Goal: Task Accomplishment & Management: Use online tool/utility

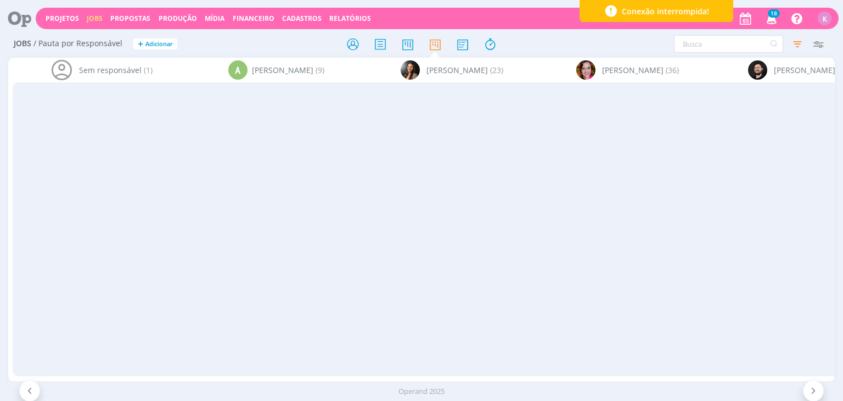
scroll to position [165, 0]
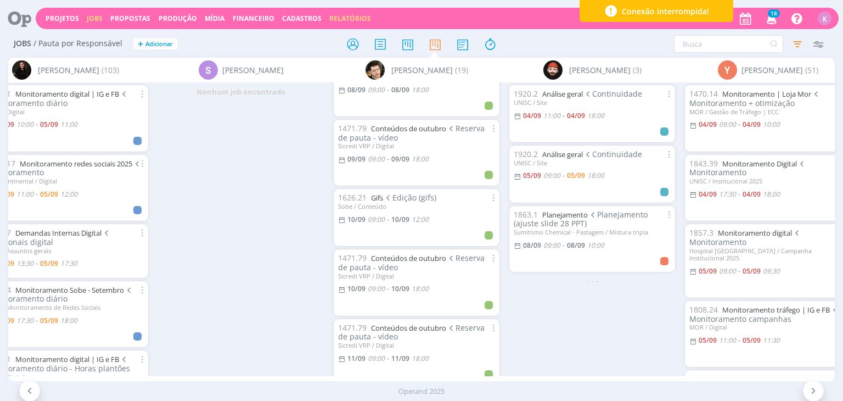
click at [350, 16] on link "Relatórios" at bounding box center [350, 18] width 42 height 9
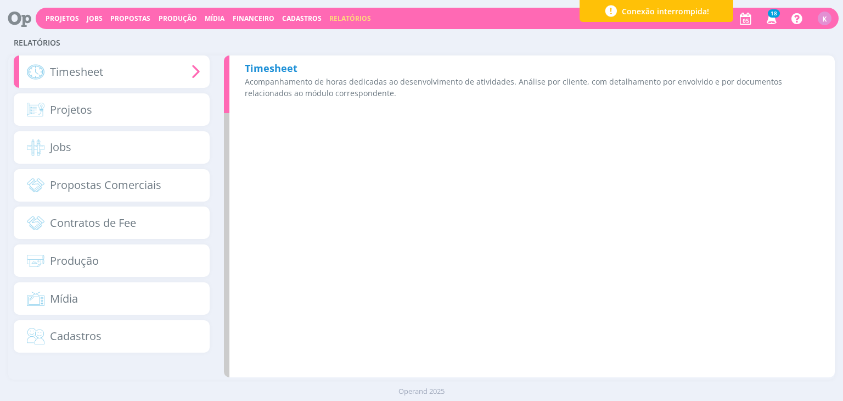
click at [259, 73] on b "Timesheet" at bounding box center [271, 67] width 53 height 13
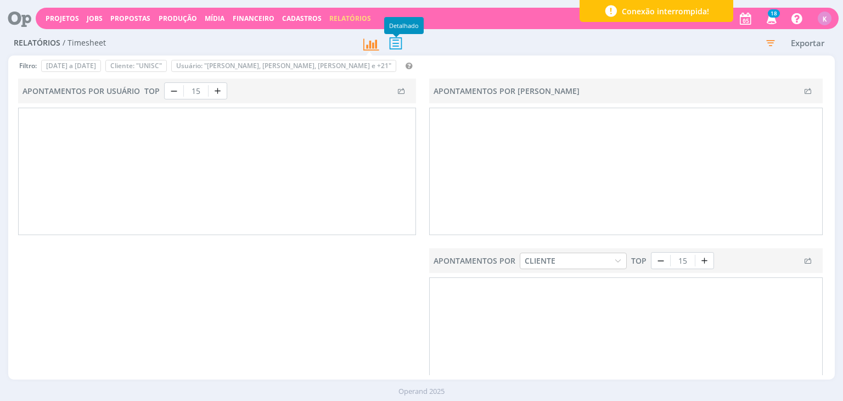
click at [393, 40] on icon at bounding box center [395, 43] width 23 height 23
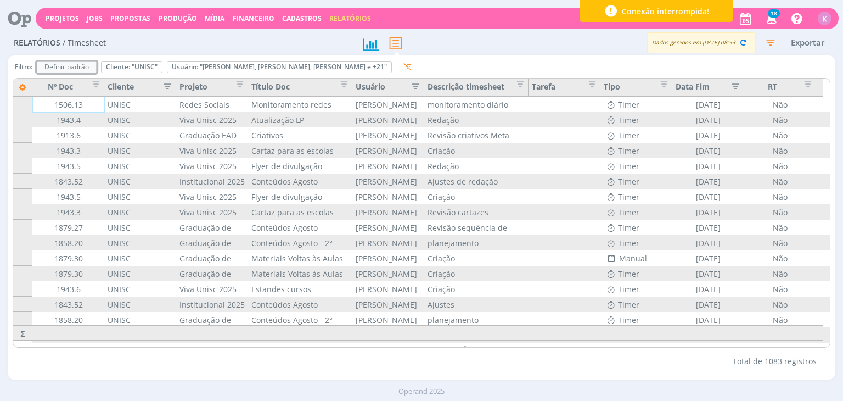
click at [96, 63] on div "Definir padrão" at bounding box center [66, 66] width 59 height 11
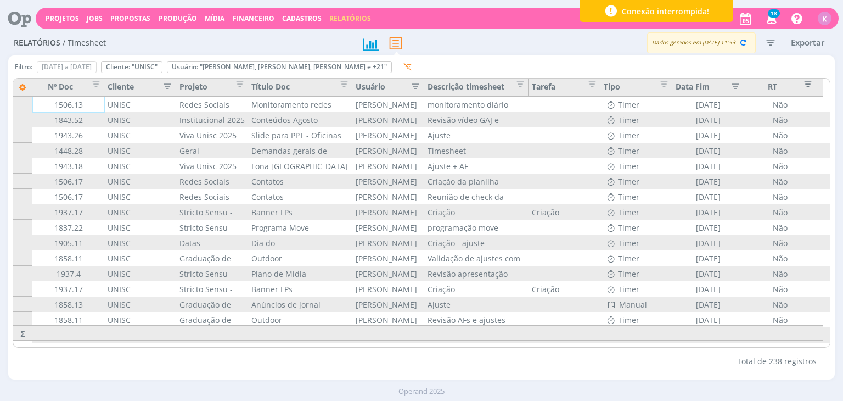
click at [810, 87] on span "Editar filtro para Coluna RT" at bounding box center [804, 82] width 11 height 11
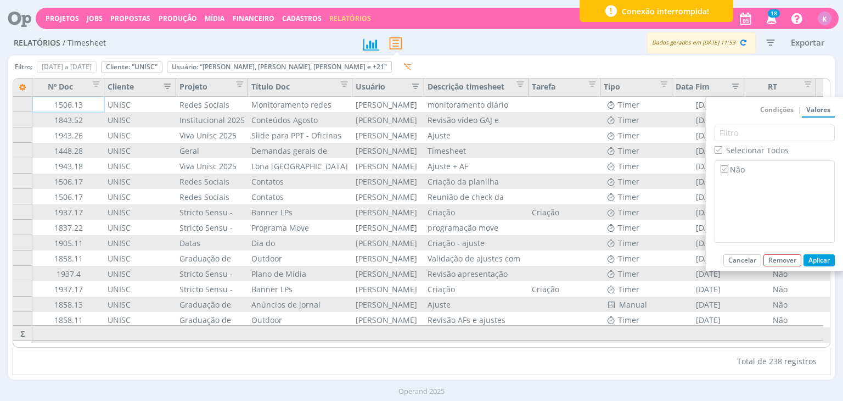
click at [802, 61] on div "Filtro: [DATE] a [DATE] Definir padrão Cliente: "UNISC" Remover Usuário: "[PERS…" at bounding box center [421, 69] width 817 height 18
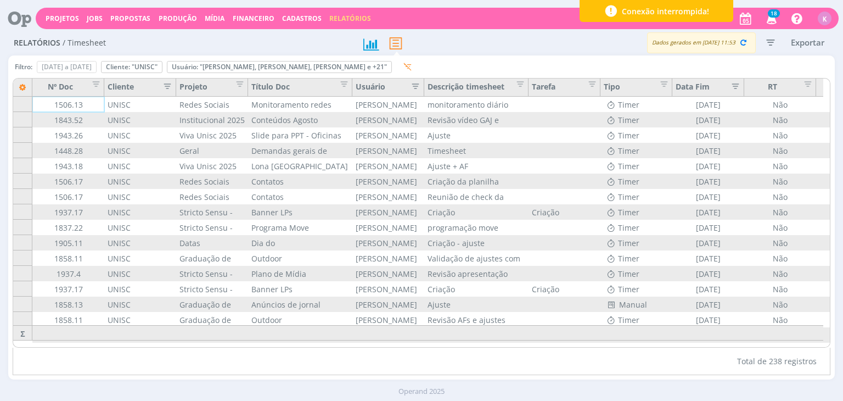
click at [774, 44] on icon "button" at bounding box center [771, 42] width 20 height 20
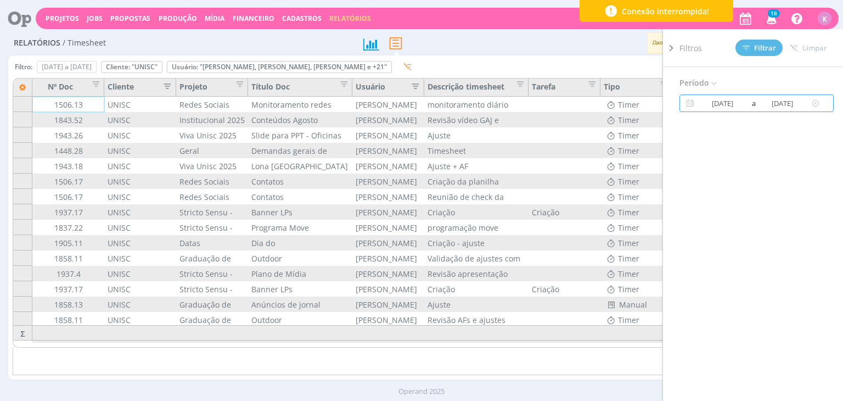
click at [741, 103] on input "[DATE]" at bounding box center [723, 103] width 53 height 13
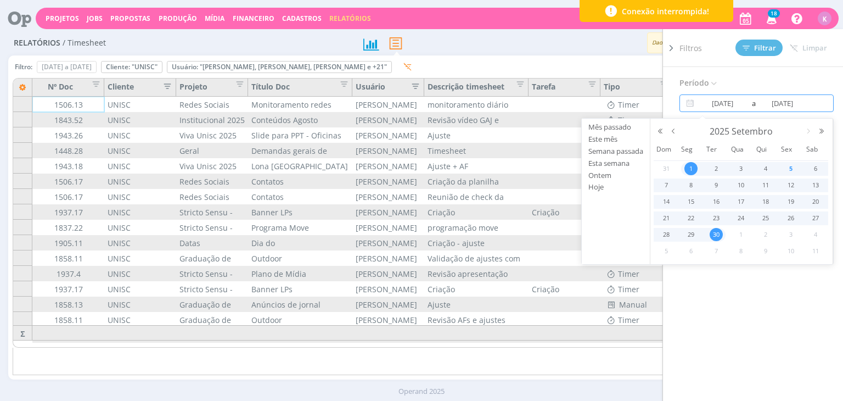
click at [695, 165] on span "1" at bounding box center [691, 168] width 13 height 13
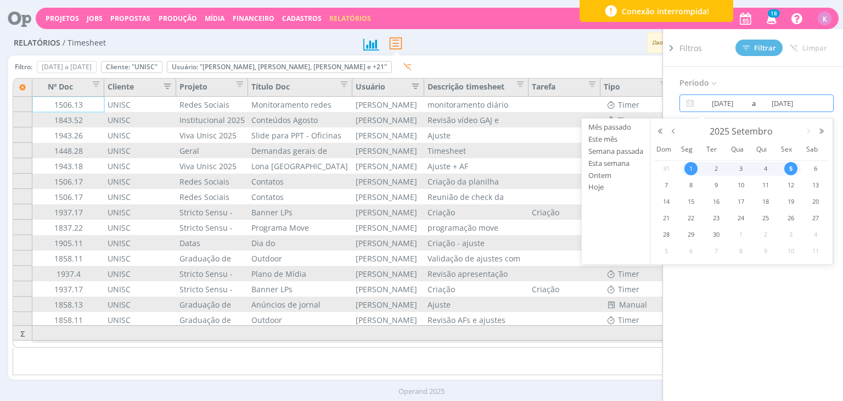
click at [787, 167] on span "5" at bounding box center [791, 168] width 13 height 13
type input "[DATE]"
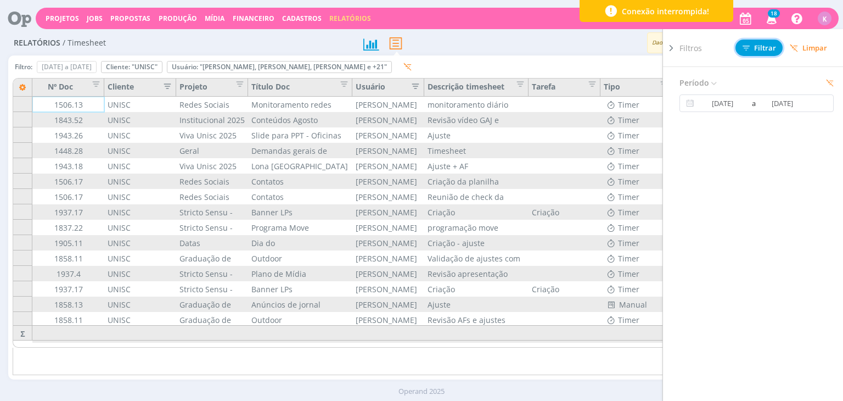
click at [759, 50] on span "Filtrar" at bounding box center [759, 47] width 33 height 7
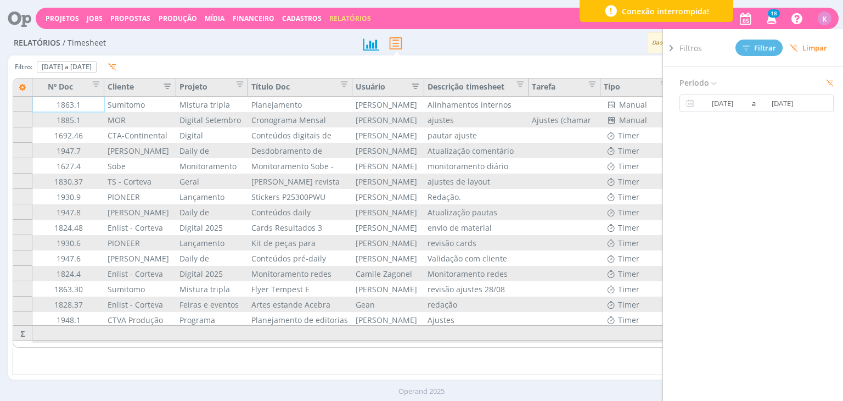
click at [169, 87] on icon "button" at bounding box center [164, 85] width 11 height 11
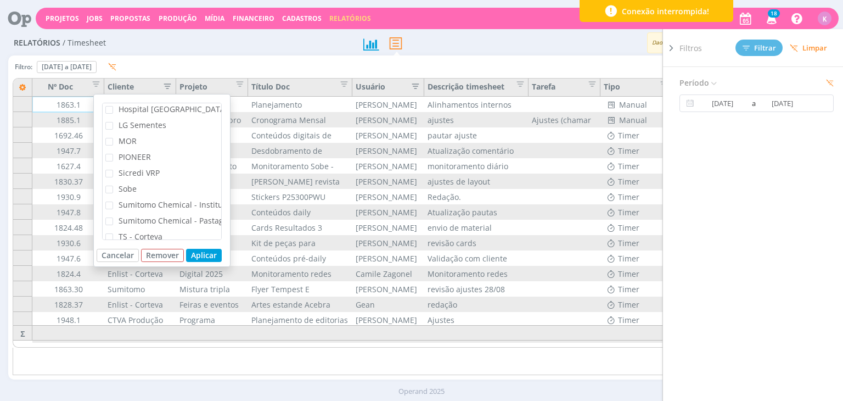
scroll to position [195, 0]
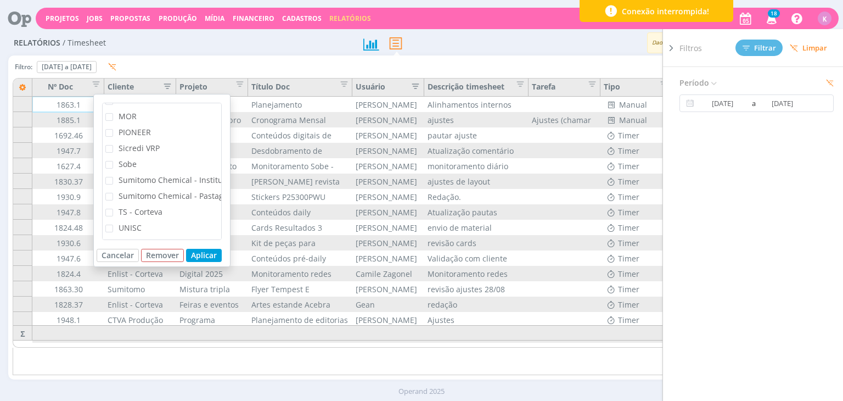
click at [120, 222] on span "UNISC" at bounding box center [130, 227] width 23 height 10
click at [113, 225] on input "UNISC" at bounding box center [113, 225] width 0 height 0
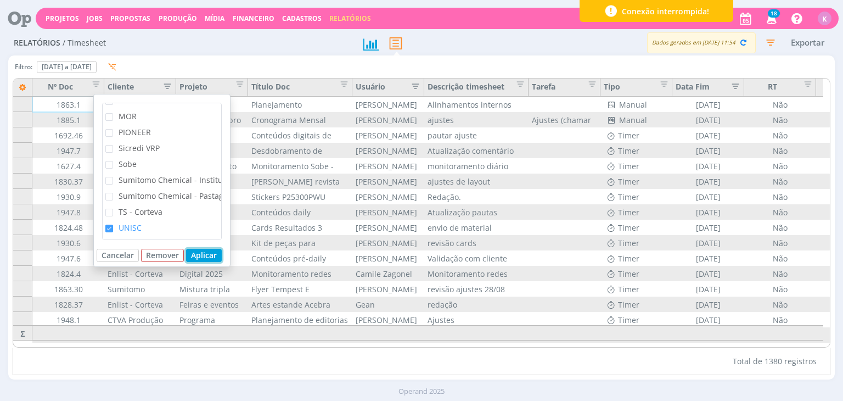
click at [210, 253] on button "Aplicar" at bounding box center [204, 255] width 36 height 13
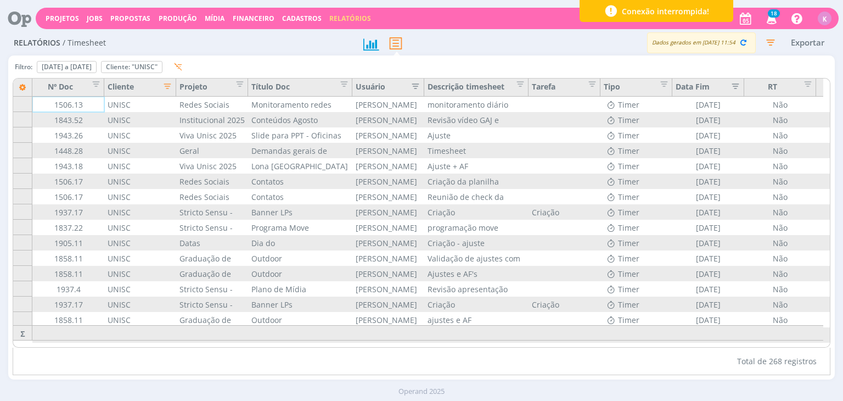
click at [412, 83] on icon "button" at bounding box center [412, 85] width 11 height 11
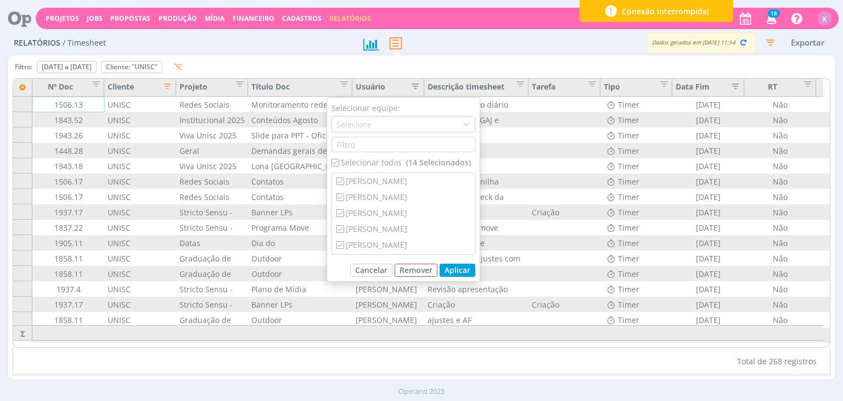
click at [334, 159] on input "checkbox" at bounding box center [335, 162] width 7 height 7
checkbox input "false"
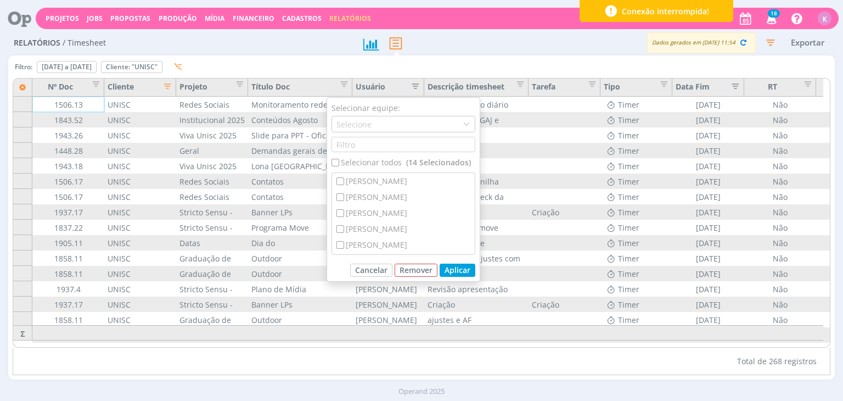
checkbox input "false"
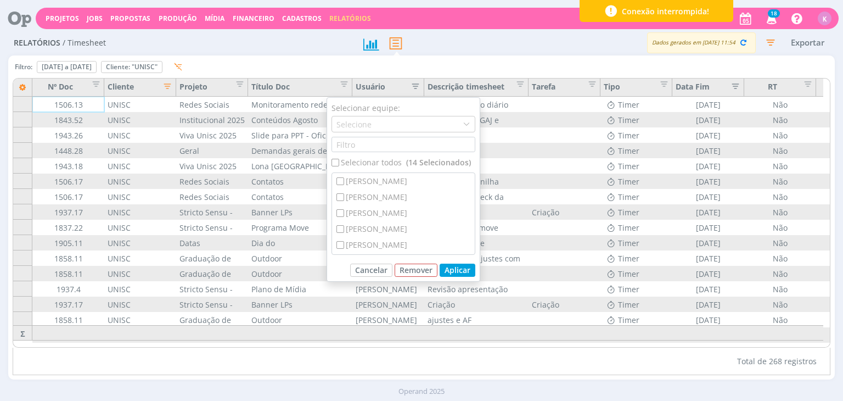
checkbox input "false"
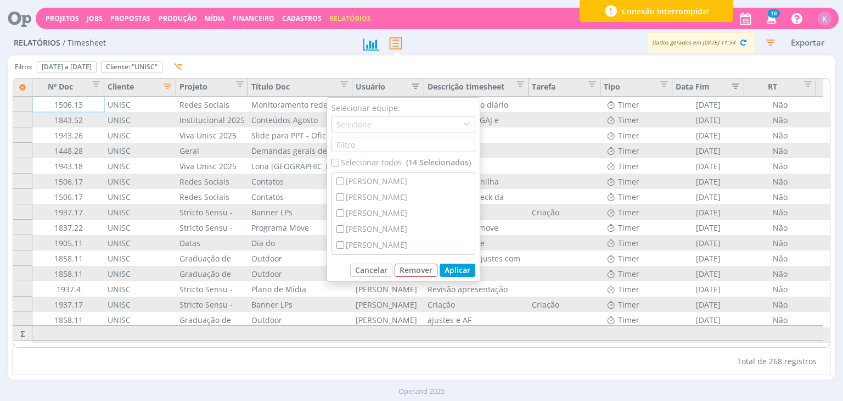
checkbox input "false"
click at [404, 149] on input "text" at bounding box center [404, 144] width 144 height 15
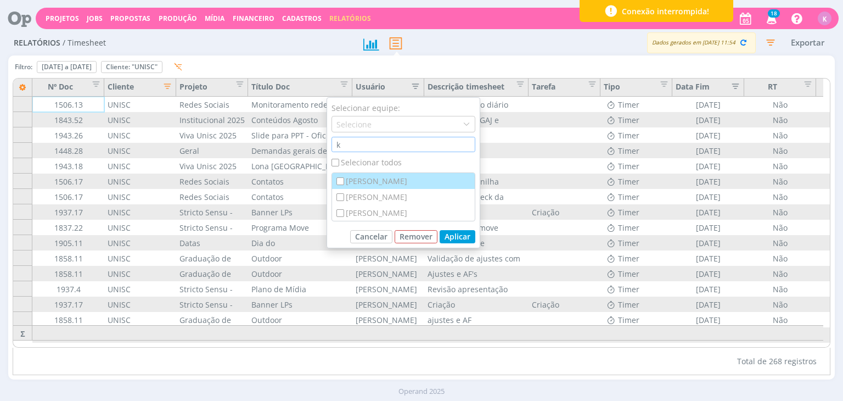
type input "k"
click at [410, 178] on div "[PERSON_NAME]" at bounding box center [403, 181] width 143 height 16
checkbox input "true"
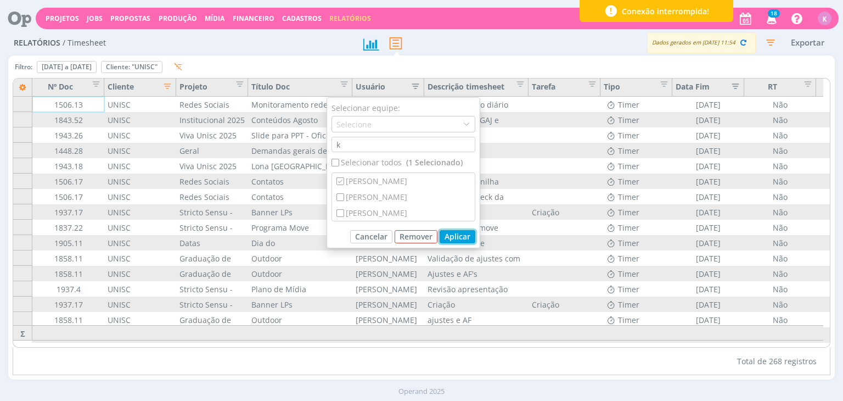
click at [466, 232] on button "Aplicar" at bounding box center [458, 236] width 36 height 13
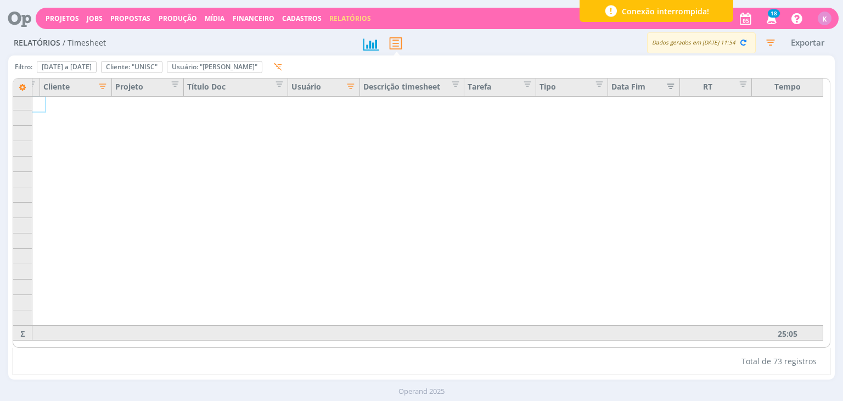
scroll to position [893, 64]
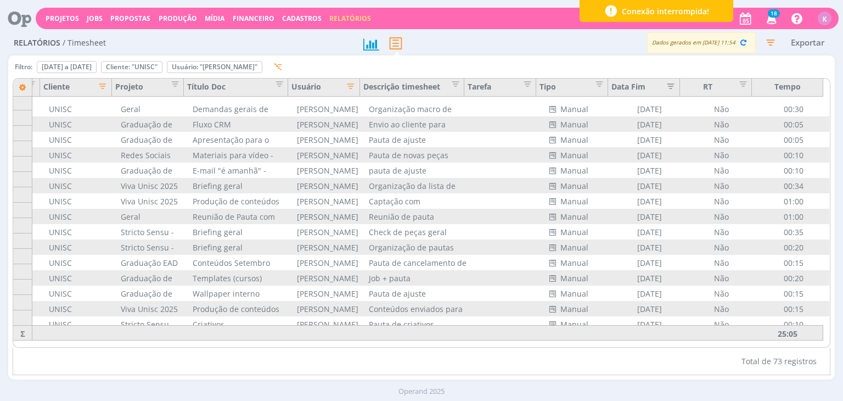
click at [701, 360] on div "Total de 73 registros" at bounding box center [421, 361] width 817 height 27
click at [97, 24] on div "Projetos Jobs Propostas Produção [GEOGRAPHIC_DATA] Financeiro Cadastros Relatór…" at bounding box center [437, 18] width 803 height 21
click at [94, 20] on link "Jobs" at bounding box center [95, 18] width 16 height 9
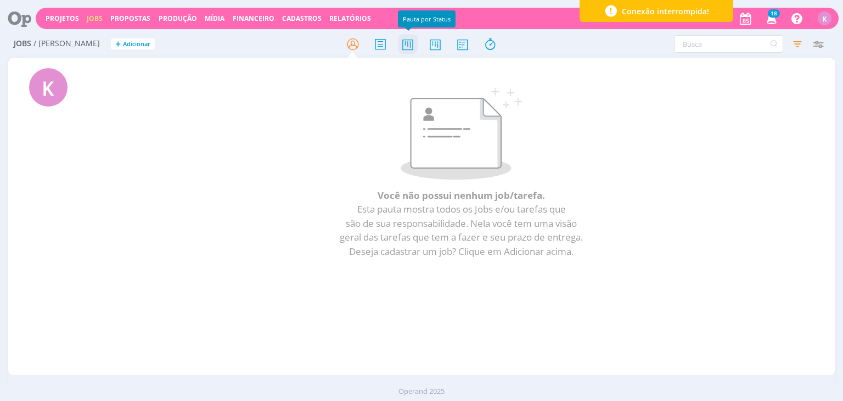
click at [412, 47] on icon at bounding box center [408, 43] width 20 height 21
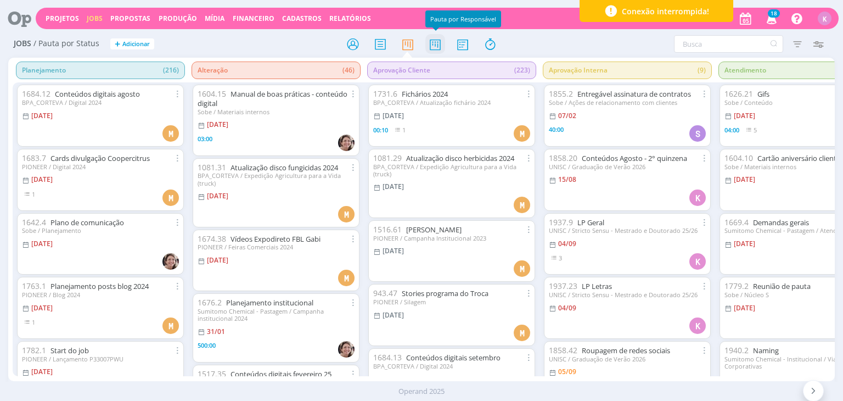
click at [430, 44] on icon at bounding box center [435, 43] width 20 height 21
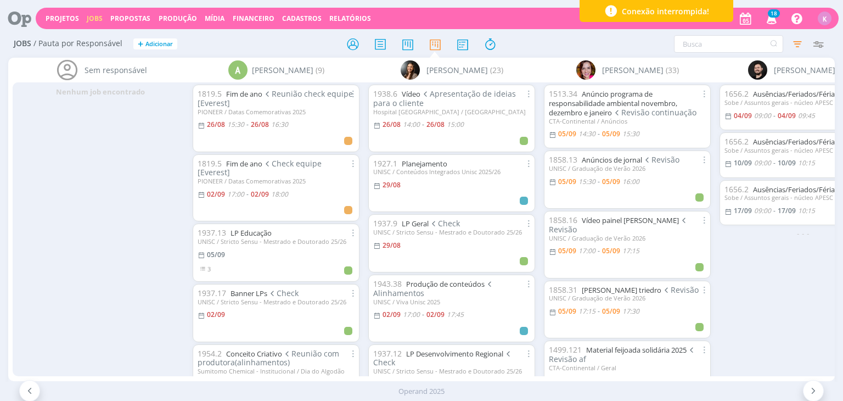
scroll to position [0, 465]
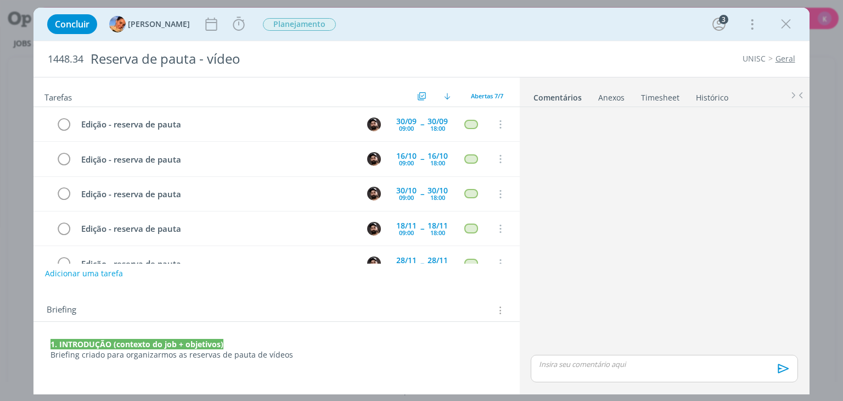
scroll to position [92, 0]
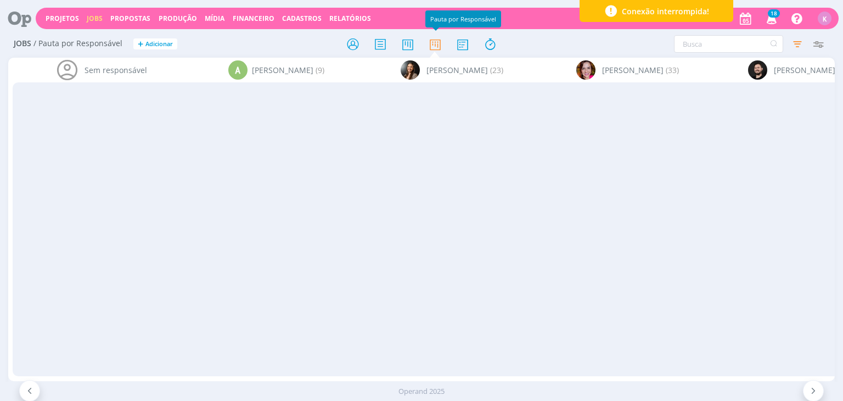
scroll to position [46, 0]
